Goal: Task Accomplishment & Management: Manage account settings

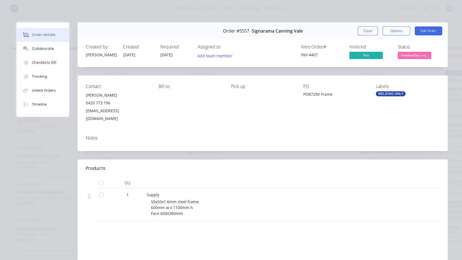
scroll to position [0, 117]
click at [361, 32] on button "Close" at bounding box center [368, 30] width 20 height 9
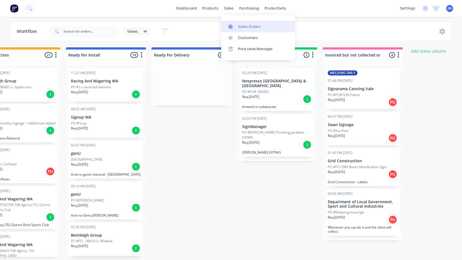
click at [238, 27] on div "Sales Orders" at bounding box center [249, 26] width 23 height 5
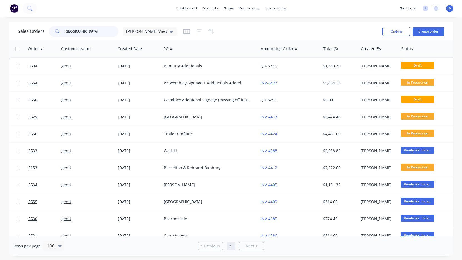
click at [73, 33] on input "[GEOGRAPHIC_DATA]" at bounding box center [92, 31] width 54 height 11
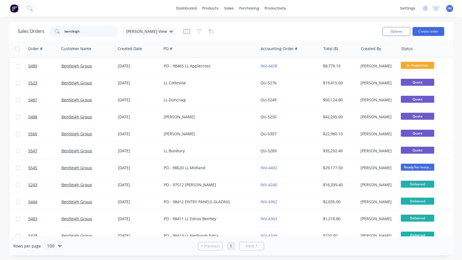
type input "Bentleigh"
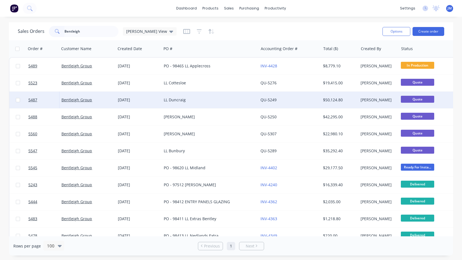
click at [171, 100] on div "LL Duncraig" at bounding box center [208, 100] width 88 height 6
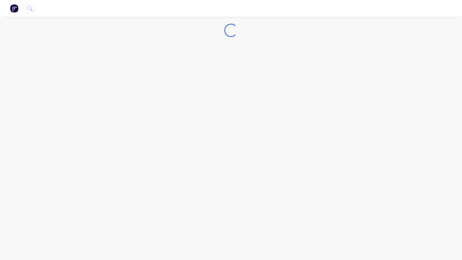
click at [171, 100] on div "Loading..." at bounding box center [231, 130] width 462 height 260
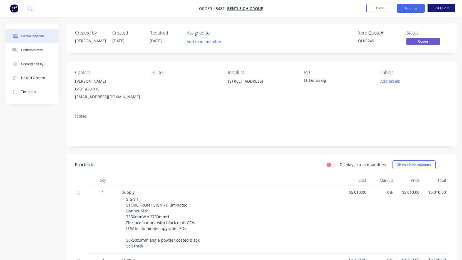
click at [448, 9] on button "Edit Quote" at bounding box center [442, 8] width 28 height 8
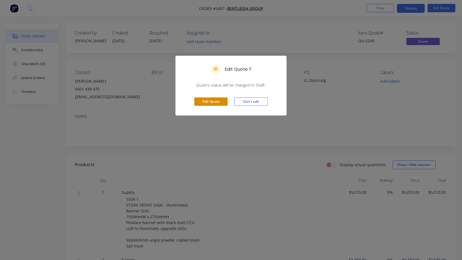
click at [202, 102] on button "Edit Quote" at bounding box center [211, 101] width 33 height 8
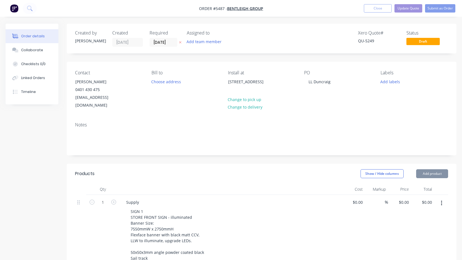
type input "$5,010.00"
type input "$1,750.00"
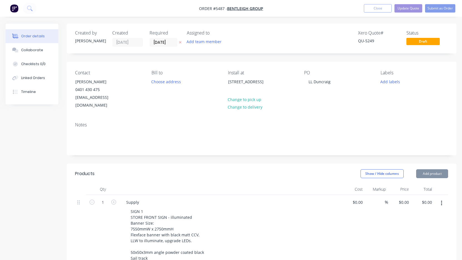
type input "$3,500.00"
type input "$1,140.00"
type input "$1,200.00"
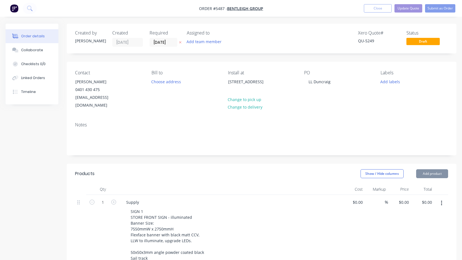
type input "$1,200.00"
type input "$1,012.00"
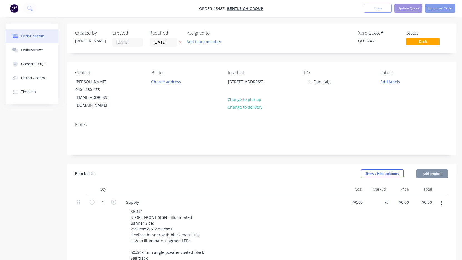
type input "$400.00"
type input "$1,260.00"
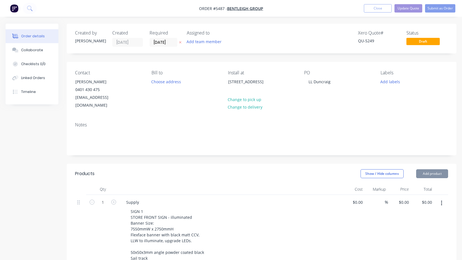
type input "$5,040.00"
type input "$840.00"
type input "$1,925.00"
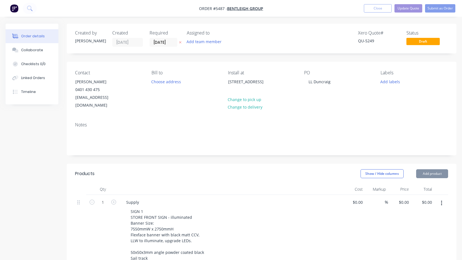
type input "$1,925.00"
type input "$252.00"
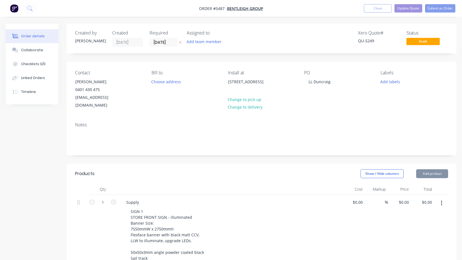
type input "$790.00"
type input "$1,568.00"
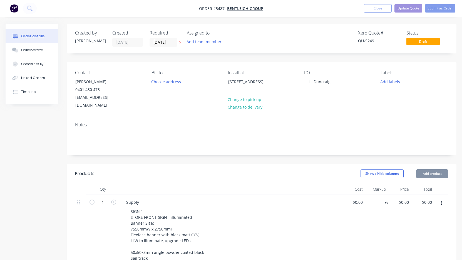
type input "$1,568.00"
type input "$300.00"
type input "$1,595.00"
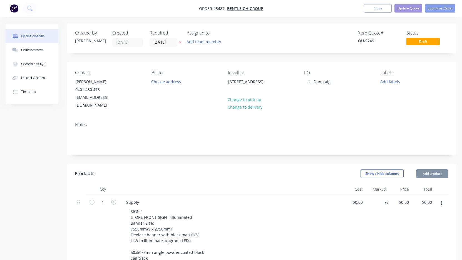
type input "$1,595.00"
type input "$3,190.00"
type input "$1,481.00"
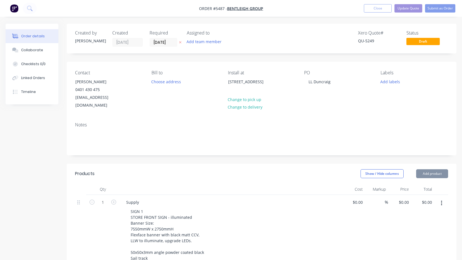
type input "$2,700.00"
type input "$13,500.00"
type input "$1,990.00"
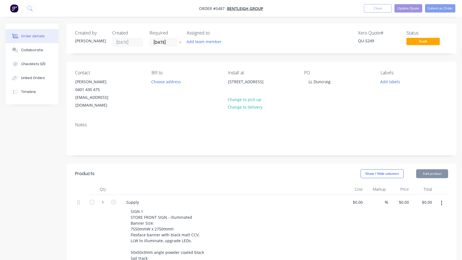
type input "$1,990.00"
type input "$2,430.00"
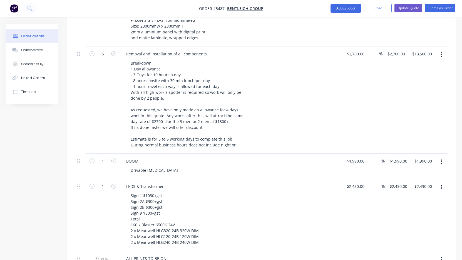
scroll to position [1112, 0]
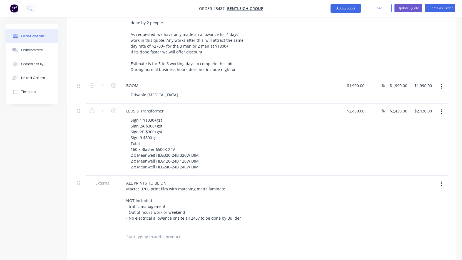
click at [238, 155] on div "Sign 1 $1030+gst Sign 2A $300+gst Sign 2B $300+gst Sign 9 $800+gst Total 160 x …" at bounding box center [233, 143] width 214 height 55
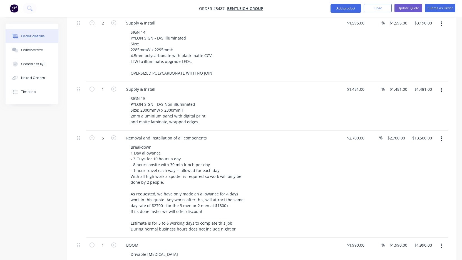
scroll to position [952, 0]
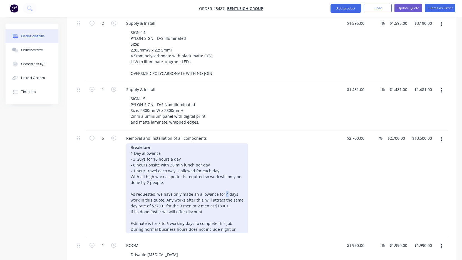
click at [224, 186] on div "Breakdown 1 Day allowance - 3 Guys for 10 hours a day - 8 hours onsite with 30 …" at bounding box center [187, 188] width 122 height 90
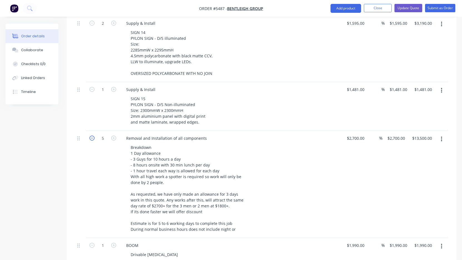
click at [92, 136] on icon "button" at bounding box center [92, 138] width 5 height 5
type input "4"
type input "$10,800.00"
click at [92, 136] on icon "button" at bounding box center [92, 138] width 5 height 5
type input "3"
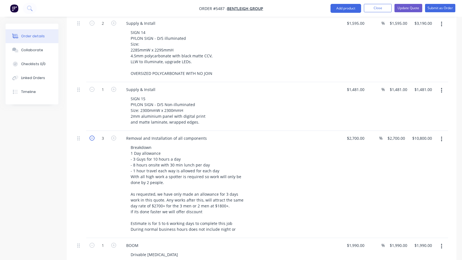
type input "$8,100.00"
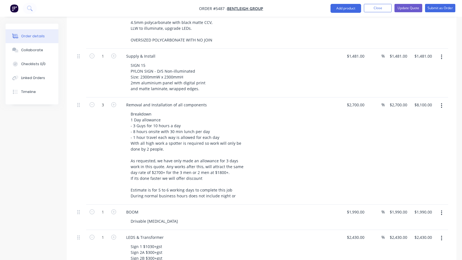
scroll to position [986, 0]
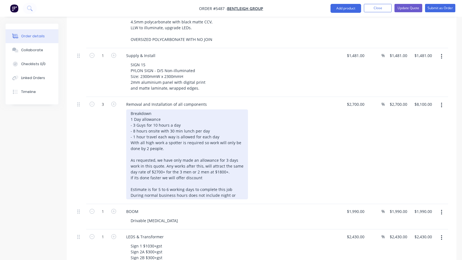
click at [234, 187] on div "Breakdown 1 Day allowance - 3 Guys for 10 hours a day - 8 hours onsite with 30 …" at bounding box center [187, 154] width 122 height 90
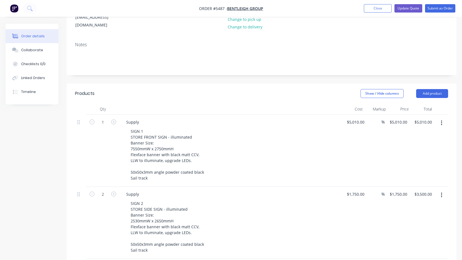
scroll to position [47, 0]
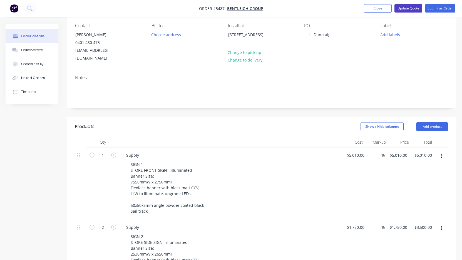
click at [409, 10] on button "Update Quote" at bounding box center [409, 8] width 28 height 8
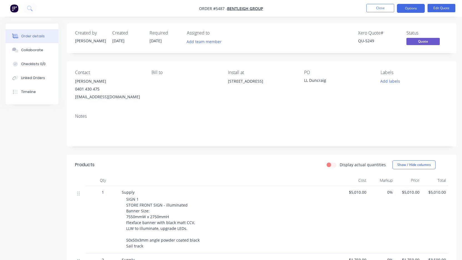
click at [410, 10] on button "Options" at bounding box center [411, 8] width 28 height 9
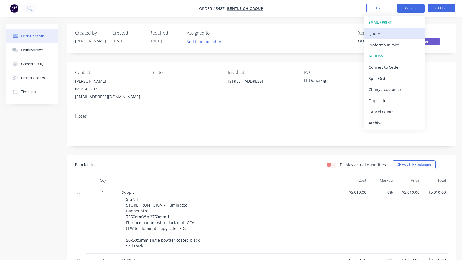
click at [403, 36] on div "Quote" at bounding box center [394, 34] width 51 height 8
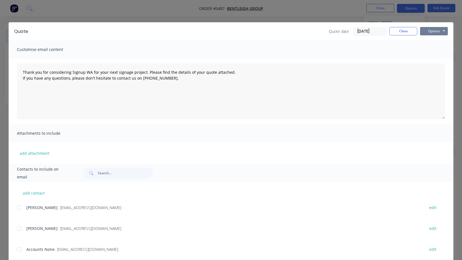
click at [434, 28] on button "Options" at bounding box center [434, 31] width 28 height 8
click at [434, 50] on button "Print" at bounding box center [438, 50] width 36 height 9
type textarea "Thank you for considering Signup WA for your next signage project. Please find …"
click at [404, 33] on button "Close" at bounding box center [404, 31] width 28 height 8
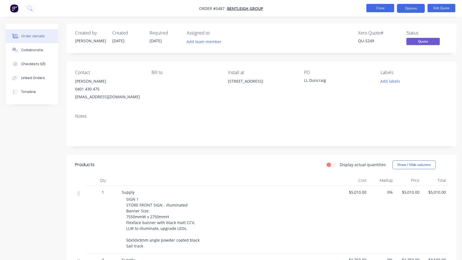
click at [375, 11] on button "Close" at bounding box center [381, 8] width 28 height 8
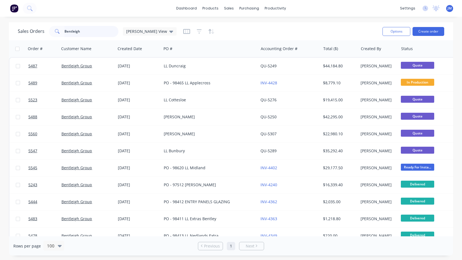
click at [101, 32] on input "Bentleigh" at bounding box center [92, 31] width 54 height 11
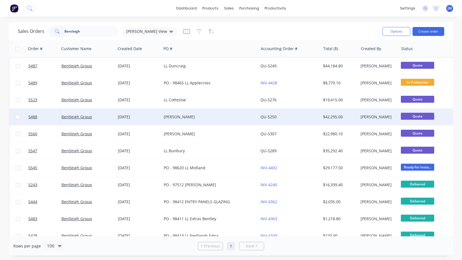
click at [141, 117] on div "[DATE]" at bounding box center [138, 117] width 41 height 6
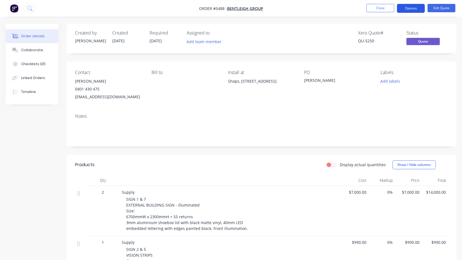
click at [417, 8] on button "Options" at bounding box center [411, 8] width 28 height 9
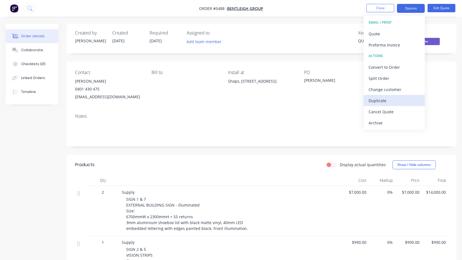
click at [396, 99] on div "Duplicate" at bounding box center [394, 101] width 51 height 8
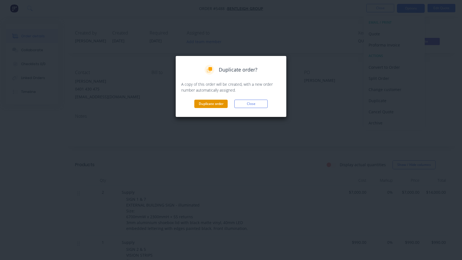
click at [214, 104] on button "Duplicate order" at bounding box center [211, 104] width 33 height 8
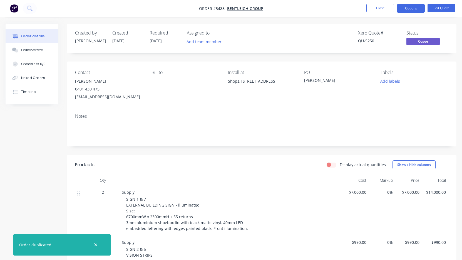
click at [384, 13] on nav "Order #5488 - Bentleigh Group Close Options Edit Quote" at bounding box center [231, 8] width 462 height 17
click at [383, 6] on button "Close" at bounding box center [381, 8] width 28 height 8
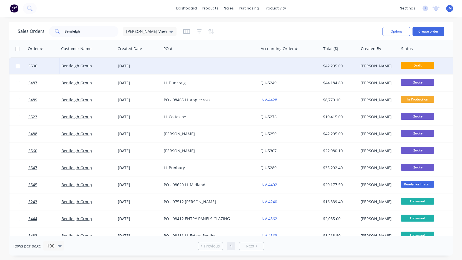
click at [222, 68] on div at bounding box center [210, 66] width 97 height 17
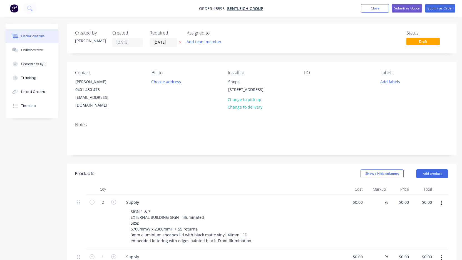
type input "$7,000.00"
type input "$14,000.00"
type input "$990.00"
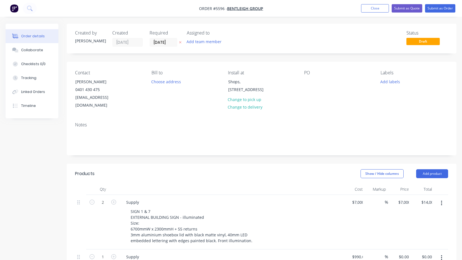
type input "$990.00"
type input "$250.00"
type input "$520.00"
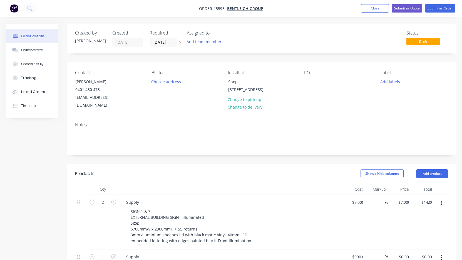
type input "$520.00"
type input "$1,440.00"
type input "$2,880.00"
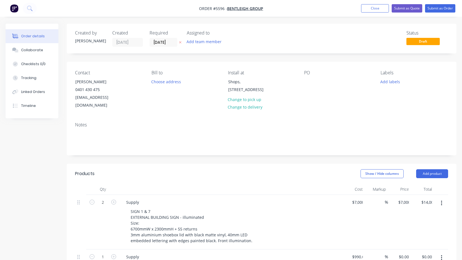
type input "$300.00"
type input "$3,040.00"
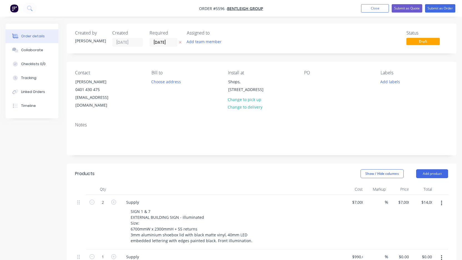
type input "$3,040.00"
type input "$210.00"
type input "$990.00"
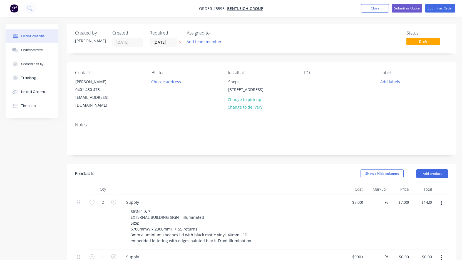
type input "$990.00"
type input "$2,700.00"
type input "$10,800.00"
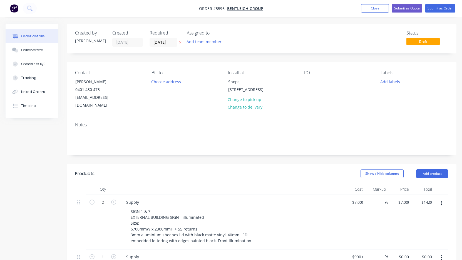
type input "$1,990.00"
type input "$2,480.00"
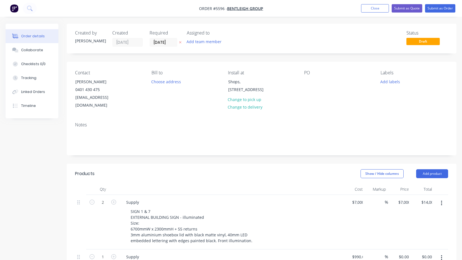
type input "$2,480.00"
click at [309, 78] on div at bounding box center [308, 82] width 9 height 8
drag, startPoint x: 316, startPoint y: 82, endPoint x: 332, endPoint y: 95, distance: 20.2
click at [316, 82] on div "LL Enbrook" at bounding box center [318, 82] width 29 height 8
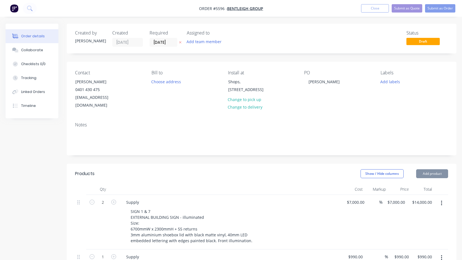
click at [339, 107] on div "Contact [PERSON_NAME] 0401 430 475 [EMAIL_ADDRESS][DOMAIN_NAME] Bill to Choose …" at bounding box center [262, 90] width 390 height 56
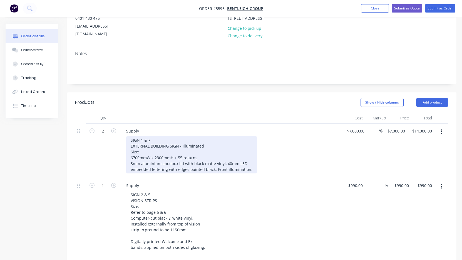
scroll to position [73, 0]
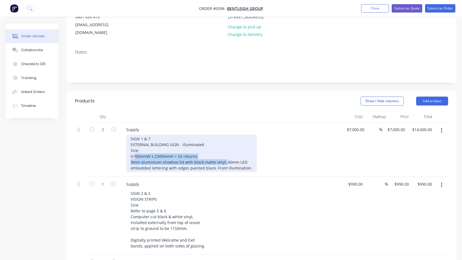
drag, startPoint x: 225, startPoint y: 153, endPoint x: 136, endPoint y: 145, distance: 89.1
click at [136, 145] on div "SIGN 1 & 7 EXTERNAL BUILDING SIGN - illuminated Size: 6700mmW x 2300mmH + 55 re…" at bounding box center [191, 153] width 131 height 37
drag, startPoint x: 247, startPoint y: 161, endPoint x: 129, endPoint y: 148, distance: 118.6
click at [129, 148] on div "SIGN 1 & 7 EXTERNAL BUILDING SIGN - illuminated Size: 6700mmW x 2300mmH + 55 re…" at bounding box center [191, 153] width 131 height 37
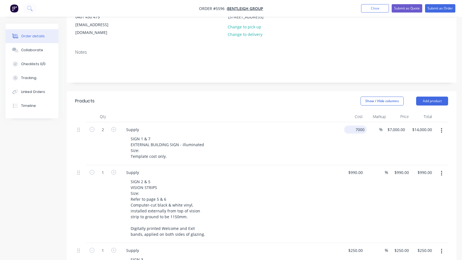
click at [363, 124] on div "2 Supply SIGN 1 & 7 EXTERNAL BUILDING SIGN - illuminated Size: Template cost on…" at bounding box center [261, 143] width 373 height 43
type input "7"
type input "$350.00"
type input "$700.00"
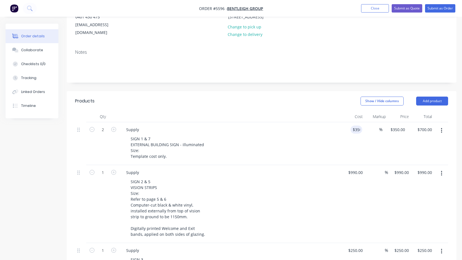
click at [332, 141] on div "SIGN 1 & 7 EXTERNAL BUILDING SIGN - illuminated Size: Template cost only." at bounding box center [233, 148] width 214 height 26
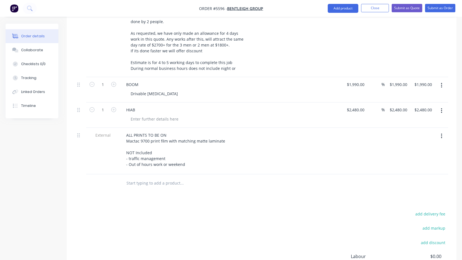
scroll to position [747, 0]
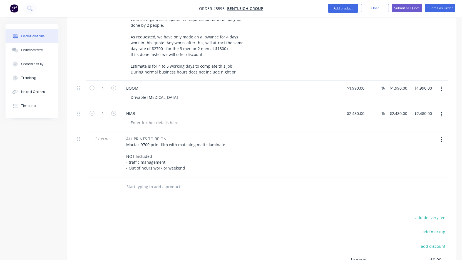
click at [442, 111] on icon "button" at bounding box center [441, 114] width 1 height 6
click at [417, 158] on div "Delete" at bounding box center [422, 162] width 43 height 8
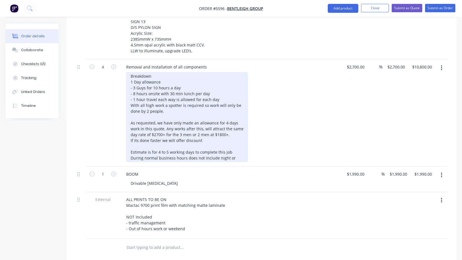
scroll to position [658, 0]
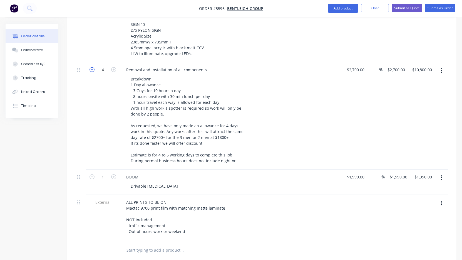
click at [92, 67] on icon "button" at bounding box center [92, 69] width 5 height 5
type input "3"
type input "$8,100.00"
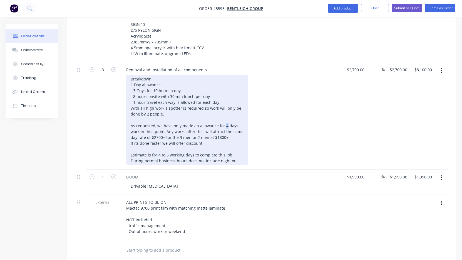
click at [225, 118] on div "Breakdown 1 Day allowance - 3 Guys for 10 hours a day - 8 hours onsite with 30 …" at bounding box center [187, 120] width 122 height 90
drag, startPoint x: 168, startPoint y: 147, endPoint x: 158, endPoint y: 147, distance: 9.7
click at [158, 147] on div "Breakdown 1 Day allowance - 3 Guys for 10 hours a day - 8 hours onsite with 30 …" at bounding box center [187, 120] width 122 height 90
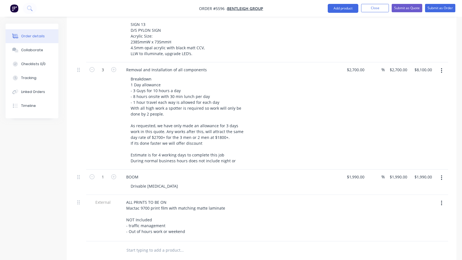
click at [265, 128] on div "Breakdown 1 Day allowance - 3 Guys for 10 hours a day - 8 hours onsite with 30 …" at bounding box center [233, 120] width 214 height 90
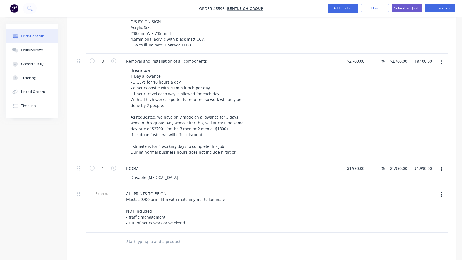
scroll to position [671, 0]
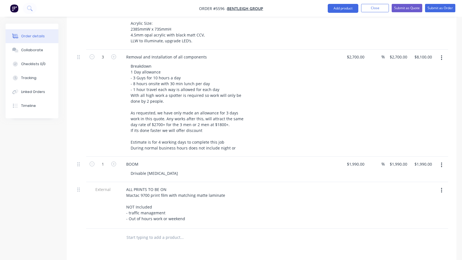
click at [444, 160] on button "button" at bounding box center [441, 165] width 13 height 10
click at [423, 187] on div "Duplicate" at bounding box center [422, 191] width 43 height 8
type input "$1,990.00"
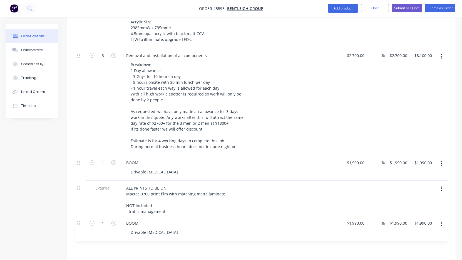
scroll to position [674, 0]
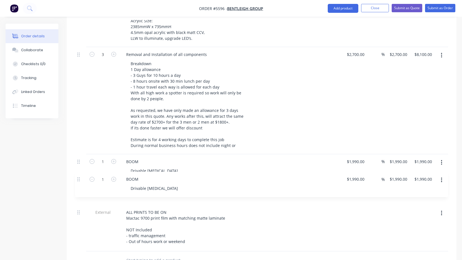
drag, startPoint x: 79, startPoint y: 228, endPoint x: 79, endPoint y: 174, distance: 53.7
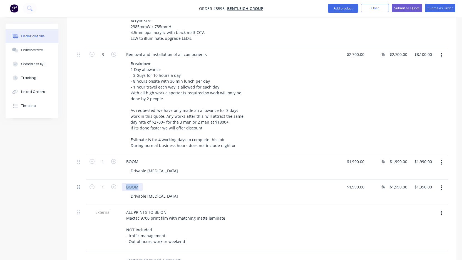
drag, startPoint x: 139, startPoint y: 179, endPoint x: 78, endPoint y: 181, distance: 61.2
click at [78, 181] on div "1 BOOM Drivable [MEDICAL_DATA] $1,990.00 $1,990.00 % $1,990.00 $1,990.00 $1,990…" at bounding box center [261, 191] width 373 height 25
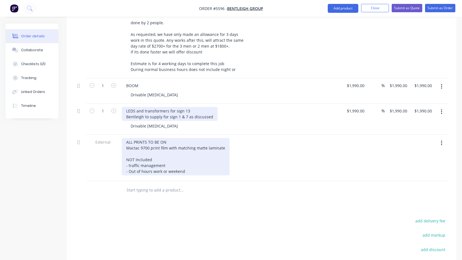
scroll to position [749, 0]
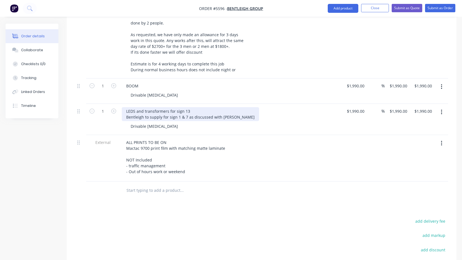
click at [161, 110] on div "LEDS and transformers for sign 13 Bentleigh to supply for sign 1 & 7 as discuss…" at bounding box center [190, 114] width 137 height 14
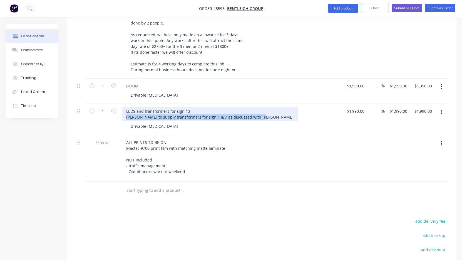
drag, startPoint x: 256, startPoint y: 110, endPoint x: 115, endPoint y: 109, distance: 141.1
click at [115, 109] on div "1 LEDS and transformers for sign 13 Bentleigh to supply transformers for sign 1…" at bounding box center [261, 119] width 373 height 31
copy div "[PERSON_NAME] to supply transformers for sign 1 & 7 as discussed with [PERSON_N…"
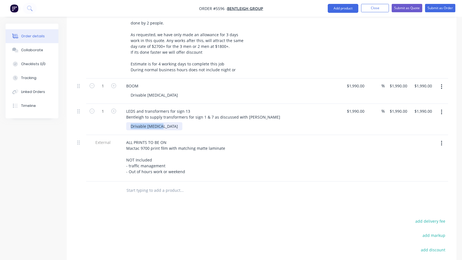
drag, startPoint x: 161, startPoint y: 119, endPoint x: 99, endPoint y: 119, distance: 62.1
click at [99, 119] on div "1 LEDS and transformers for sign 13 Bentleigh to supply transformers for sign 1…" at bounding box center [261, 119] width 373 height 31
paste div
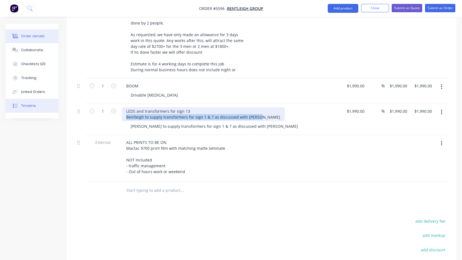
drag, startPoint x: 255, startPoint y: 110, endPoint x: 42, endPoint y: 110, distance: 212.3
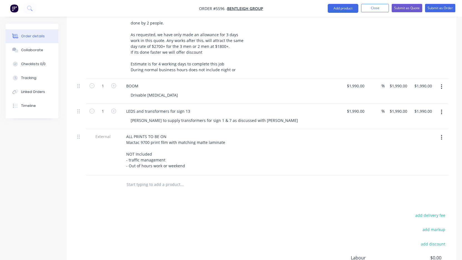
click at [262, 132] on div "ALL PRINTS TO BE ON Mactac 9700 print film with matching matte laminate NOT Inc…" at bounding box center [231, 150] width 218 height 37
click at [349, 104] on div "1990 1990" at bounding box center [352, 116] width 21 height 25
type input "$400.00"
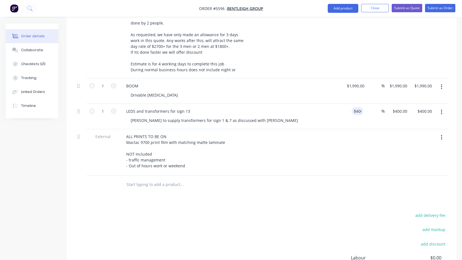
click at [340, 133] on div "ALL PRINTS TO BE ON Mactac 9700 print film with matching matte laminate NOT Inc…" at bounding box center [231, 152] width 223 height 46
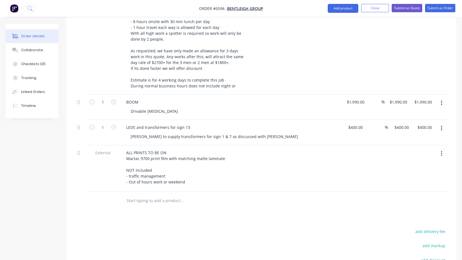
scroll to position [735, 0]
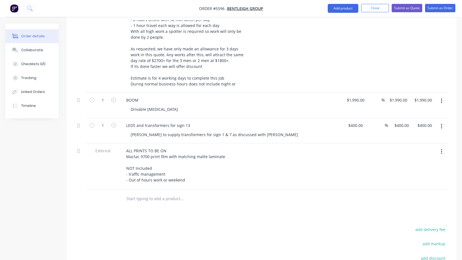
click at [442, 123] on icon "button" at bounding box center [441, 126] width 1 height 6
click at [427, 148] on div "Duplicate" at bounding box center [422, 152] width 43 height 8
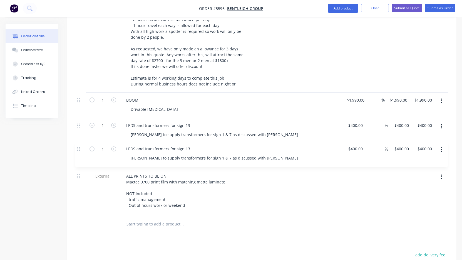
drag, startPoint x: 77, startPoint y: 188, endPoint x: 77, endPoint y: 145, distance: 42.9
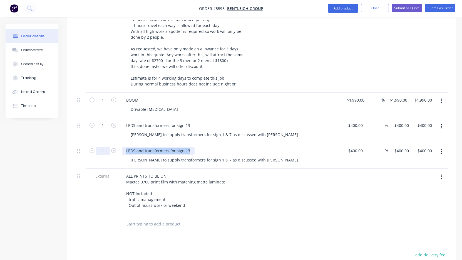
drag, startPoint x: 189, startPoint y: 144, endPoint x: 106, endPoint y: 144, distance: 82.9
click at [106, 144] on div "1 LEDS and transformers for sign 13 Bentleigh to supply transformers for sign 1…" at bounding box center [261, 155] width 373 height 25
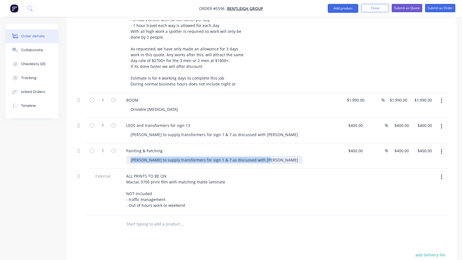
drag, startPoint x: 130, startPoint y: 151, endPoint x: 264, endPoint y: 149, distance: 134.4
click at [265, 156] on div "[PERSON_NAME] to supply transformers for sign 1 & 7 as discussed with [PERSON_N…" at bounding box center [233, 160] width 214 height 8
click at [220, 156] on div "[PERSON_NAME] to supply transformers for sign 1 & 7 as discussed with [PERSON_N…" at bounding box center [214, 160] width 176 height 8
drag, startPoint x: 221, startPoint y: 152, endPoint x: 143, endPoint y: 147, distance: 77.5
click at [143, 147] on div "Painting & [PERSON_NAME] to supply transformers for sign 1 & 7 as discussed wit…" at bounding box center [231, 155] width 223 height 25
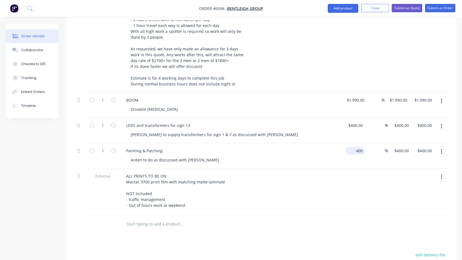
click at [356, 147] on div "400 $400.00" at bounding box center [355, 151] width 19 height 8
type input "$0.00"
click at [328, 179] on div "ALL PRINTS TO BE ON Mactac 9700 print film with matching matte laminate NOT Inc…" at bounding box center [231, 190] width 218 height 37
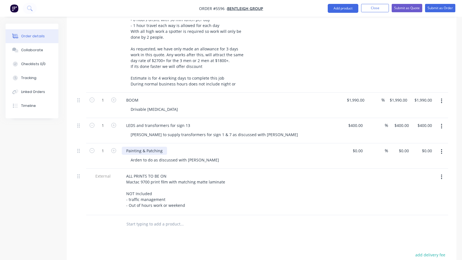
click at [162, 147] on div "Painting & Patching" at bounding box center [144, 151] width 45 height 8
click at [257, 183] on div "ALL PRINTS TO BE ON Mactac 9700 print film with matching matte laminate NOT Inc…" at bounding box center [231, 190] width 218 height 37
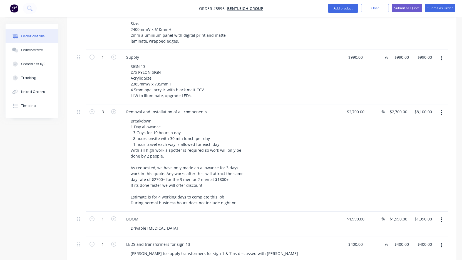
scroll to position [616, 0]
click at [413, 7] on button "Submit as Quote" at bounding box center [407, 8] width 31 height 8
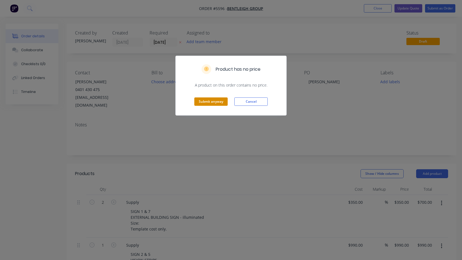
click at [216, 102] on button "Submit anyway" at bounding box center [211, 101] width 33 height 8
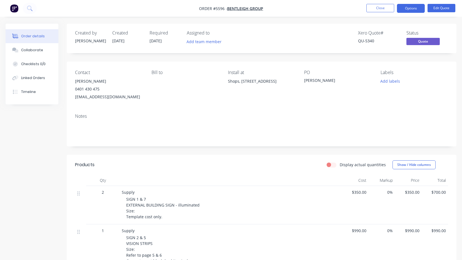
click at [409, 10] on button "Options" at bounding box center [411, 8] width 28 height 9
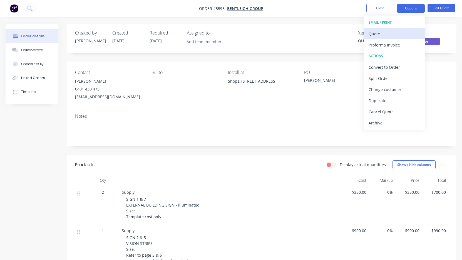
click at [388, 35] on div "Quote" at bounding box center [394, 34] width 51 height 8
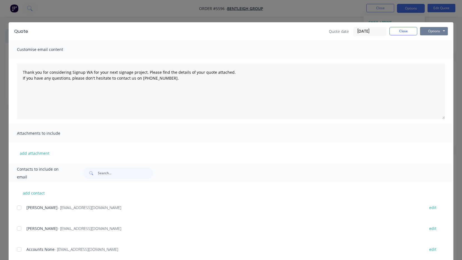
click at [427, 33] on button "Options" at bounding box center [434, 31] width 28 height 8
click at [430, 53] on button "Print" at bounding box center [438, 50] width 36 height 9
type textarea "Thank you for considering Signup WA for your next signage project. Please find …"
